Goal: Browse casually

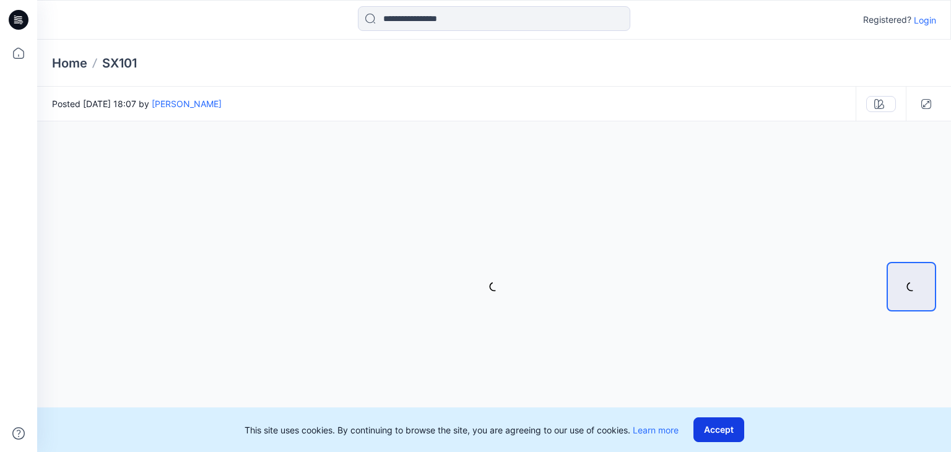
click at [713, 430] on button "Accept" at bounding box center [718, 429] width 51 height 25
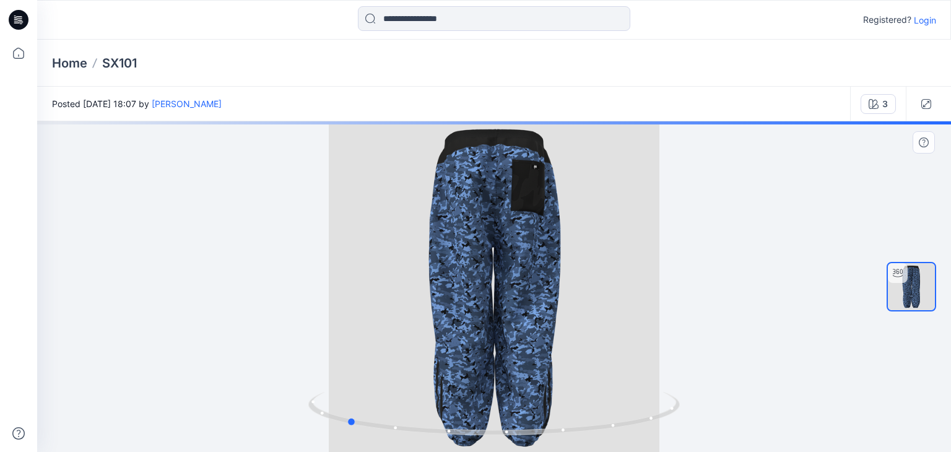
drag, startPoint x: 583, startPoint y: 299, endPoint x: 384, endPoint y: 305, distance: 198.8
click at [384, 305] on div at bounding box center [494, 286] width 914 height 331
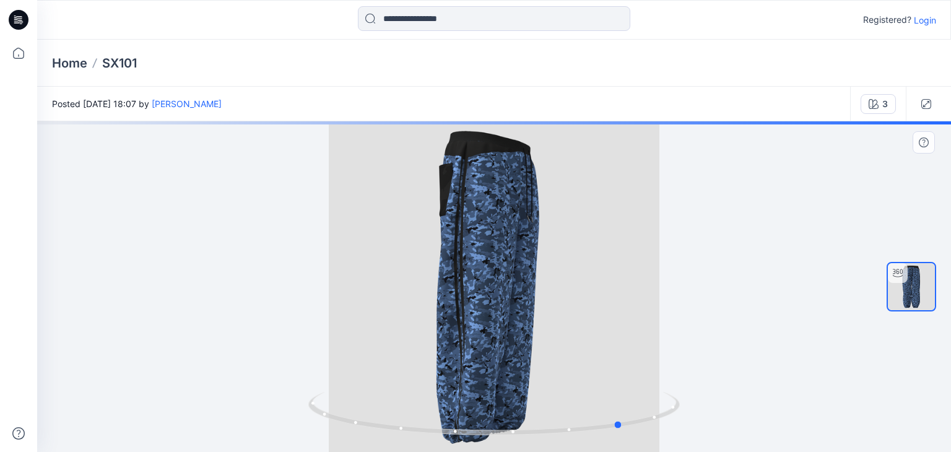
drag, startPoint x: 503, startPoint y: 286, endPoint x: 457, endPoint y: 285, distance: 45.8
click at [457, 285] on div at bounding box center [494, 286] width 914 height 331
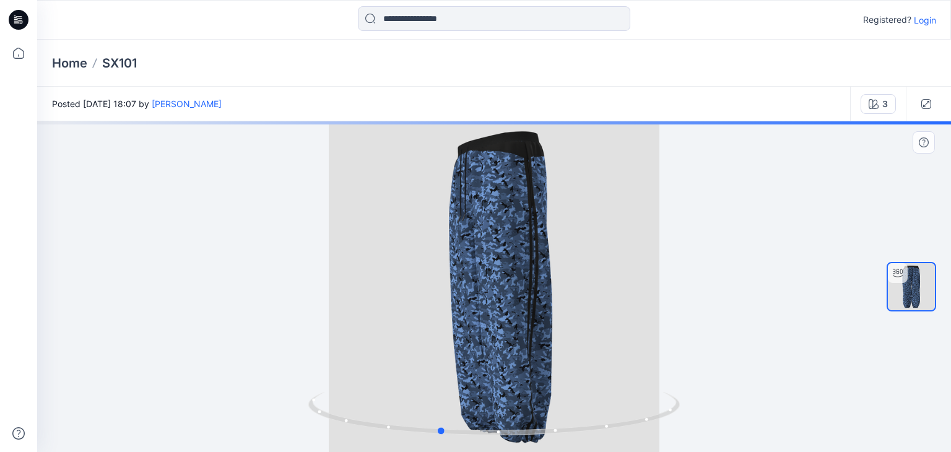
drag, startPoint x: 472, startPoint y: 293, endPoint x: 680, endPoint y: 306, distance: 208.4
click at [680, 306] on div at bounding box center [494, 286] width 914 height 331
drag, startPoint x: 680, startPoint y: 306, endPoint x: 687, endPoint y: 308, distance: 7.1
click at [687, 308] on div at bounding box center [494, 286] width 914 height 331
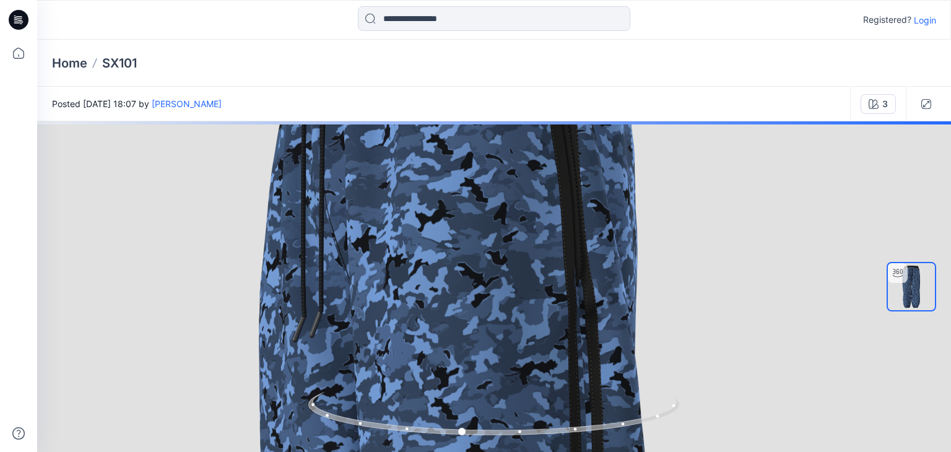
drag, startPoint x: 696, startPoint y: 180, endPoint x: 638, endPoint y: 480, distance: 306.5
click at [638, 451] on html "Registered? Login Home SX101 Posted [DATE] 18:07 by [PERSON_NAME] 3 3 Loading..…" at bounding box center [475, 226] width 951 height 452
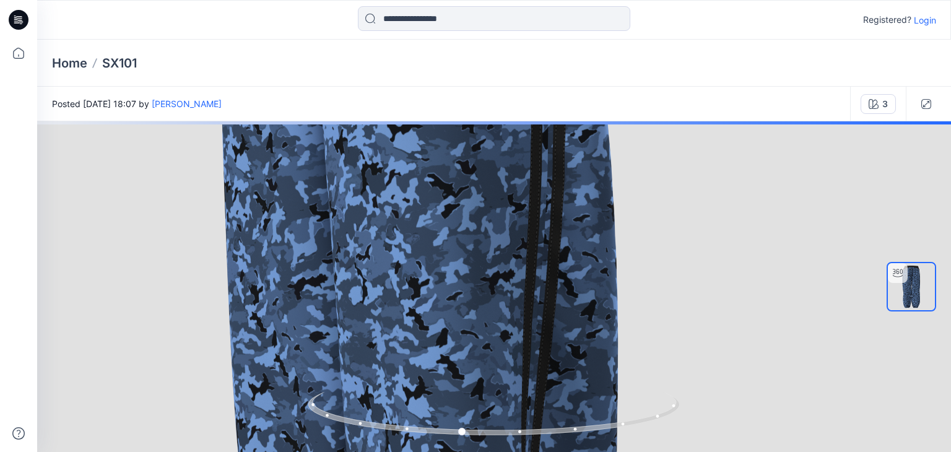
drag, startPoint x: 616, startPoint y: 302, endPoint x: 577, endPoint y: -54, distance: 358.1
click at [577, 0] on html "Registered? Login Home SX101 Posted [DATE] 18:07 by [PERSON_NAME] 3 3 Loading..…" at bounding box center [475, 226] width 951 height 452
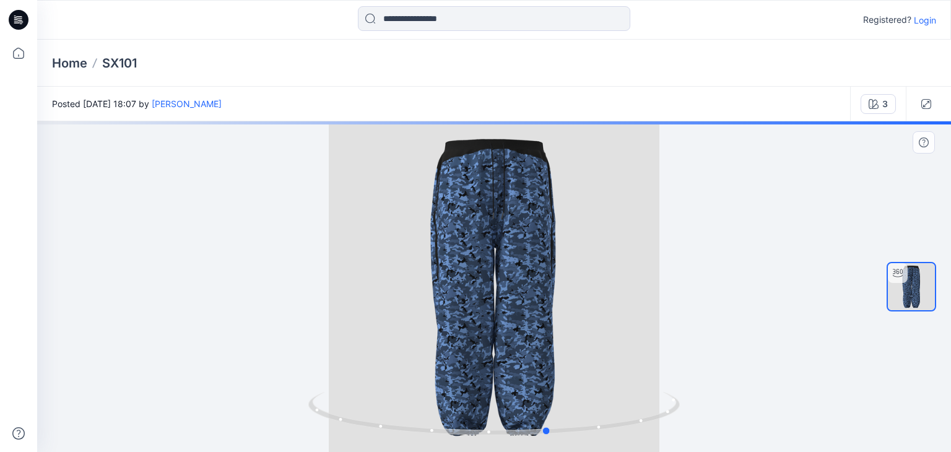
drag, startPoint x: 396, startPoint y: 252, endPoint x: 483, endPoint y: 237, distance: 87.9
click at [483, 237] on div at bounding box center [494, 286] width 914 height 331
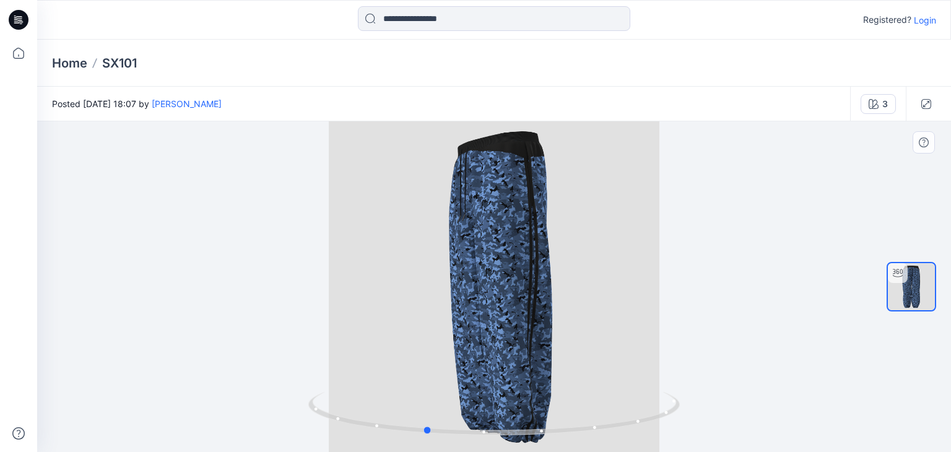
drag, startPoint x: 490, startPoint y: 383, endPoint x: 368, endPoint y: 368, distance: 123.4
click at [368, 368] on div at bounding box center [494, 286] width 914 height 331
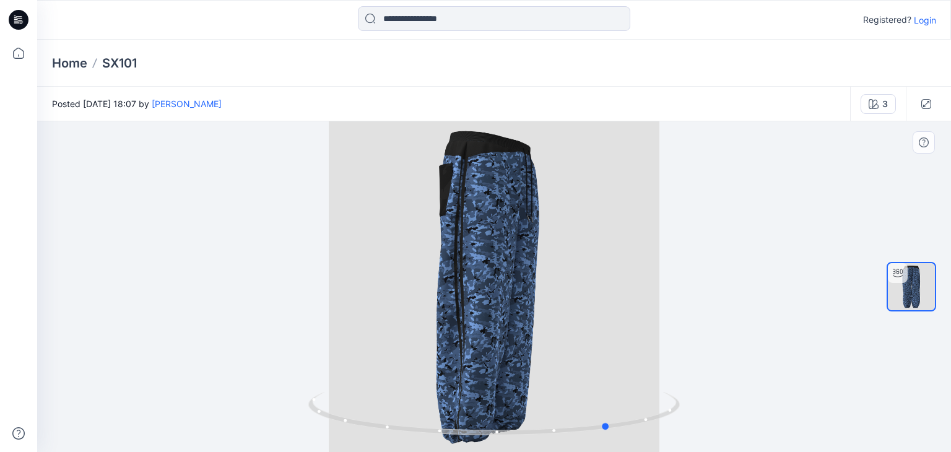
drag, startPoint x: 532, startPoint y: 357, endPoint x: 349, endPoint y: 354, distance: 183.2
click at [349, 354] on div at bounding box center [494, 286] width 914 height 331
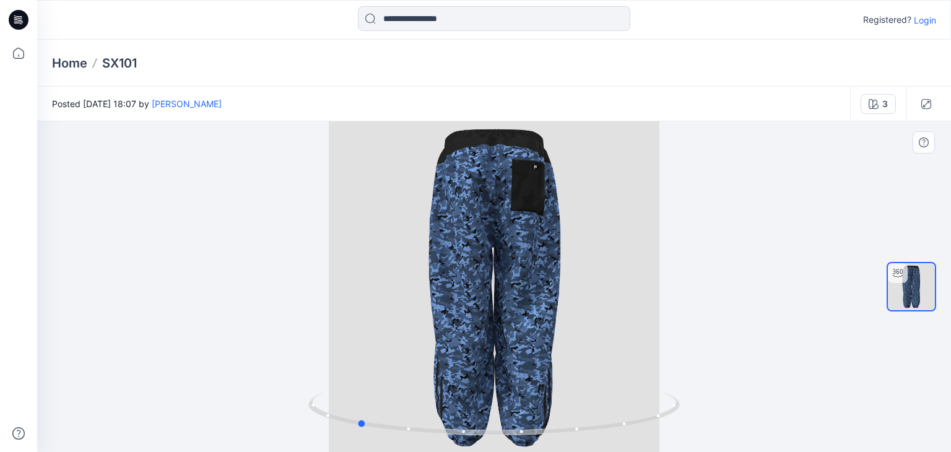
drag, startPoint x: 553, startPoint y: 352, endPoint x: 672, endPoint y: 361, distance: 119.2
click at [672, 361] on div at bounding box center [494, 286] width 914 height 331
